Goal: Register for event/course

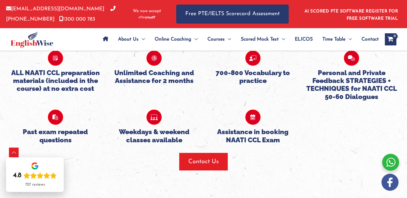
scroll to position [600, 0]
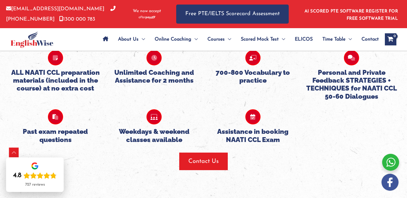
click at [253, 119] on icon at bounding box center [252, 116] width 15 height 15
click at [250, 132] on h5 "Assistance in booking NAATI CCL Exam" at bounding box center [252, 136] width 93 height 16
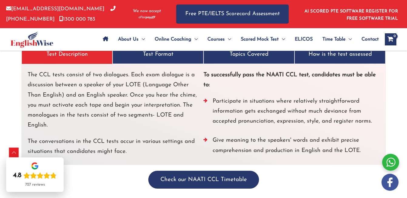
scroll to position [1167, 0]
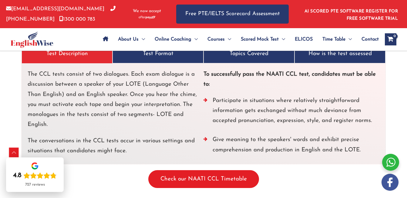
click at [208, 177] on button "Check our NAATI CCL Timetable" at bounding box center [203, 179] width 111 height 18
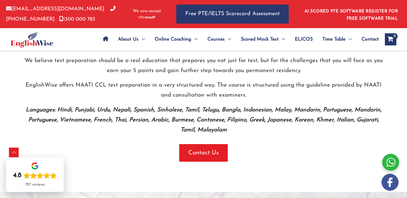
scroll to position [379, 0]
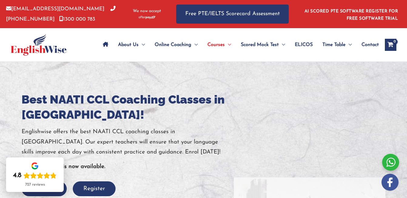
click at [386, 165] on div at bounding box center [390, 162] width 17 height 17
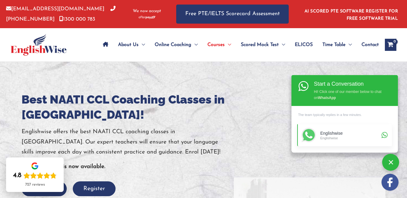
click at [336, 139] on div "Englishwise" at bounding box center [349, 138] width 59 height 4
